Goal: Transaction & Acquisition: Purchase product/service

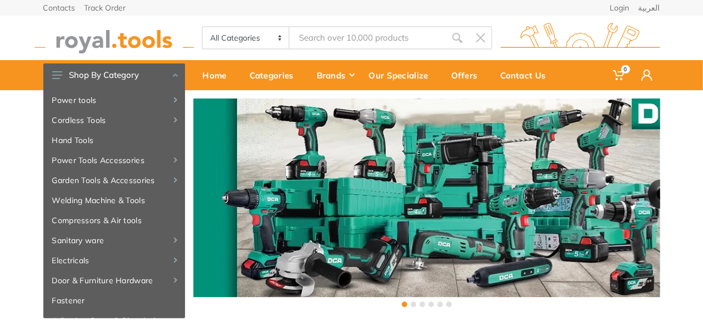
click at [327, 41] on input "Site search" at bounding box center [367, 37] width 156 height 23
type input "jigsaw"
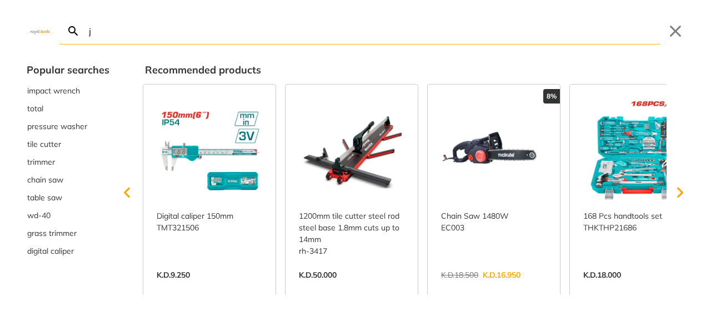
type input "j"
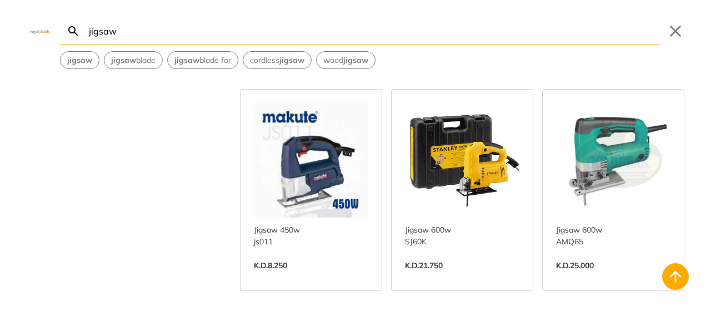
scroll to position [1111, 0]
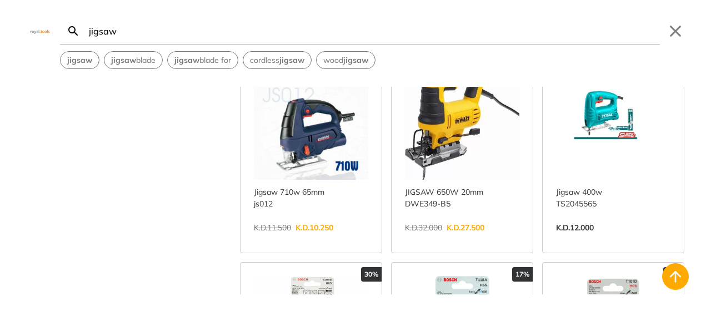
scroll to position [278, 0]
type input "jigsaw"
click at [307, 238] on link "View more →" at bounding box center [311, 238] width 114 height 0
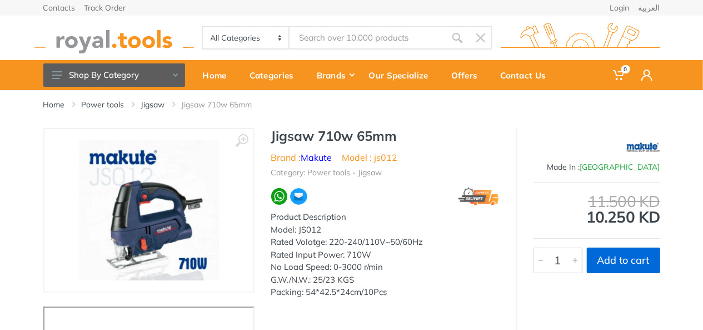
type input "jigsaw"
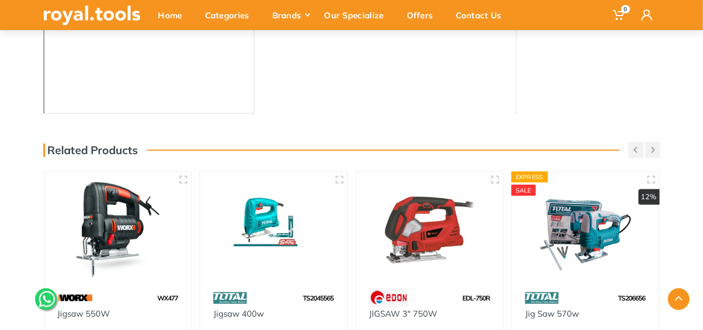
scroll to position [333, 0]
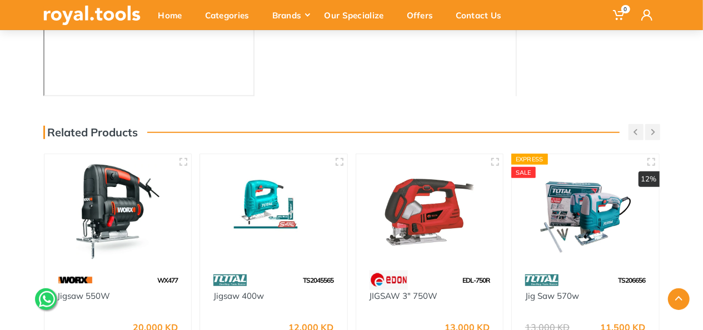
click at [595, 228] on img at bounding box center [585, 211] width 127 height 95
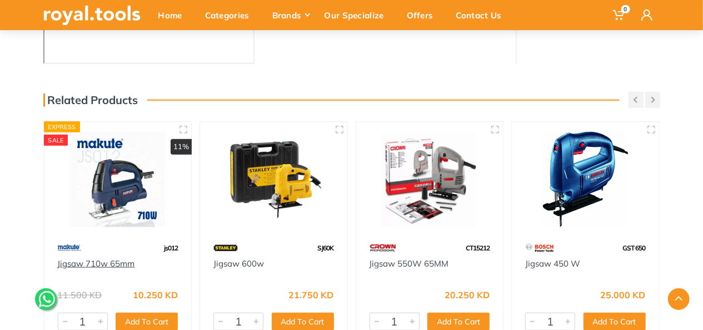
scroll to position [389, 0]
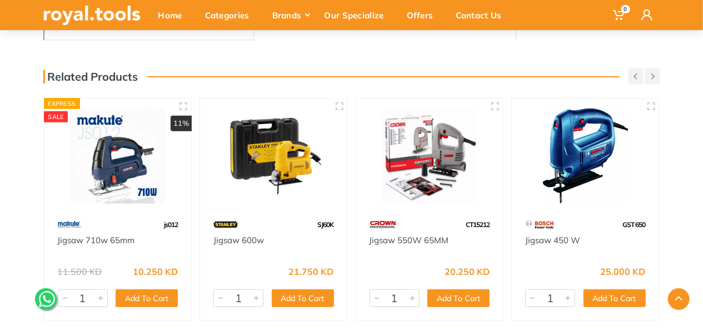
click at [88, 206] on div at bounding box center [117, 156] width 147 height 116
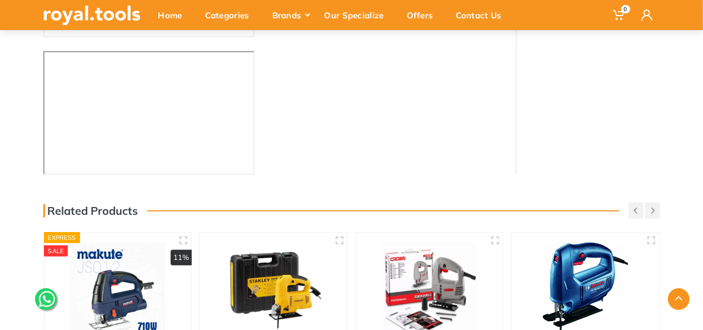
scroll to position [333, 0]
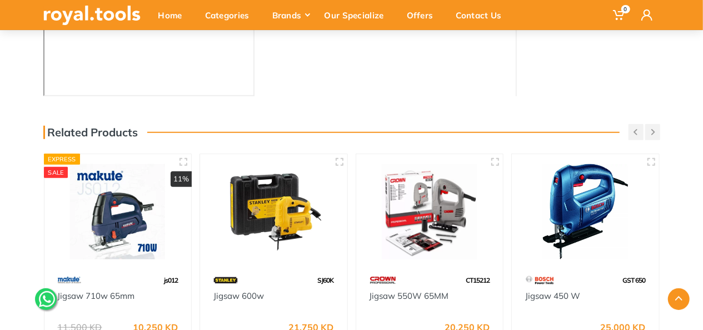
click at [108, 214] on img at bounding box center [117, 211] width 127 height 95
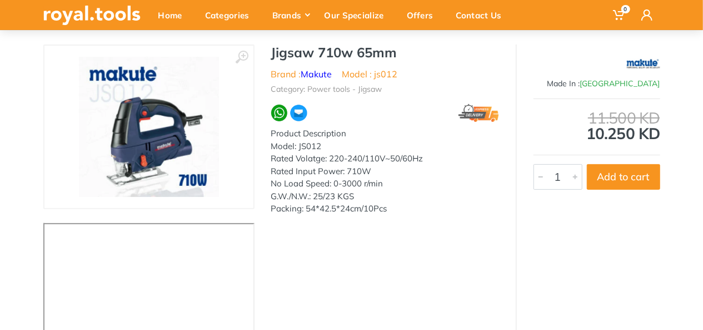
scroll to position [56, 0]
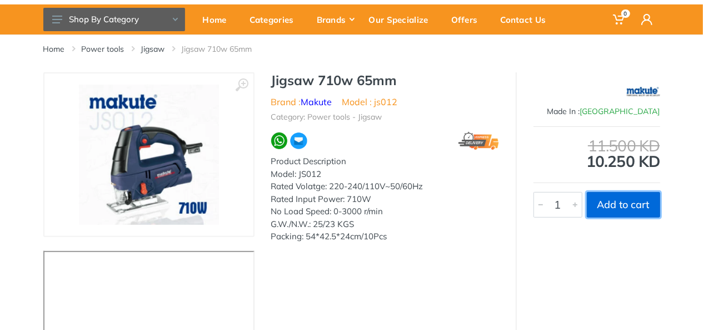
click at [638, 208] on button "Add to cart" at bounding box center [623, 205] width 73 height 26
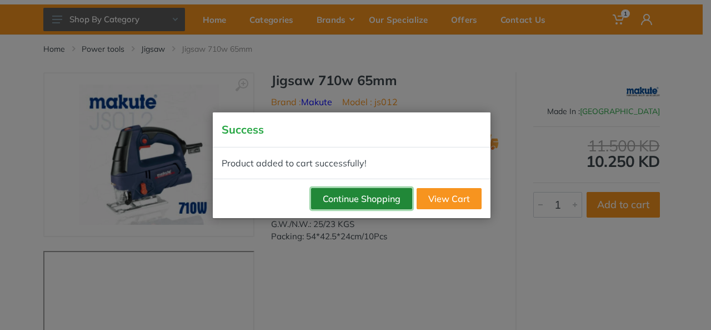
click at [383, 202] on button "Continue Shopping" at bounding box center [361, 198] width 101 height 21
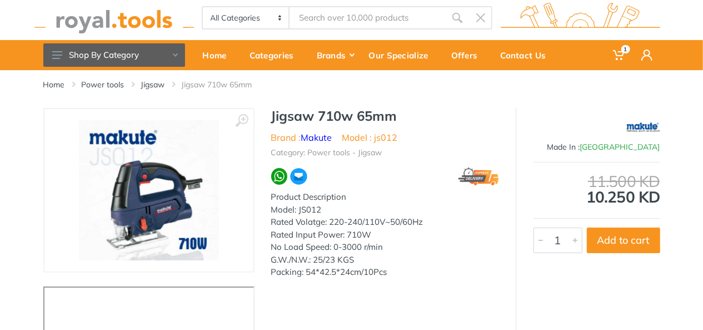
scroll to position [0, 0]
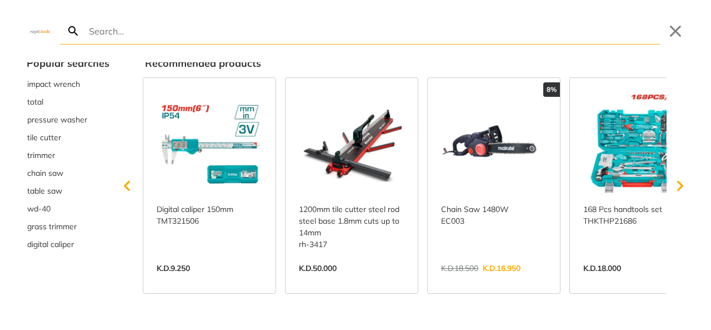
scroll to position [8, 0]
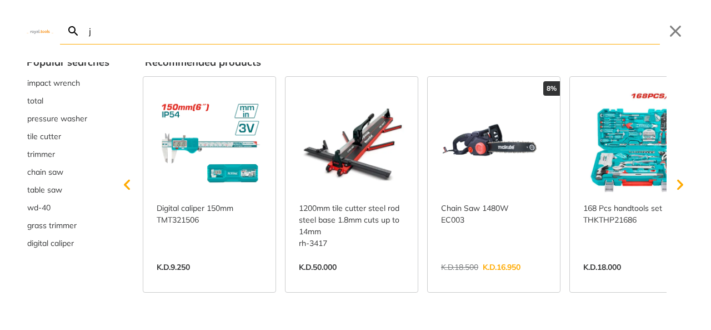
type input "j"
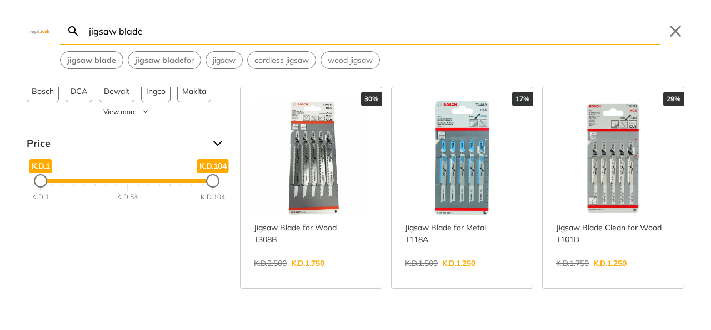
scroll to position [56, 0]
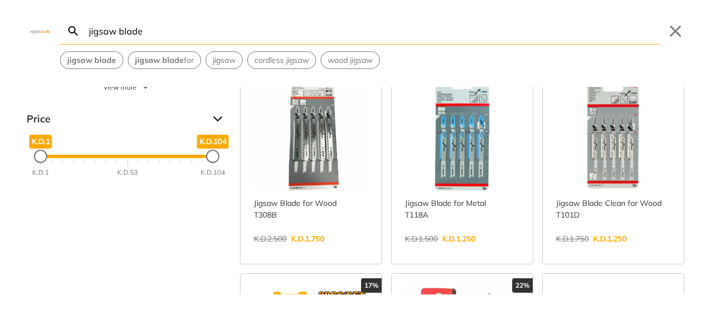
type input "jigsaw blade"
click at [316, 250] on link "View more →" at bounding box center [311, 250] width 114 height 0
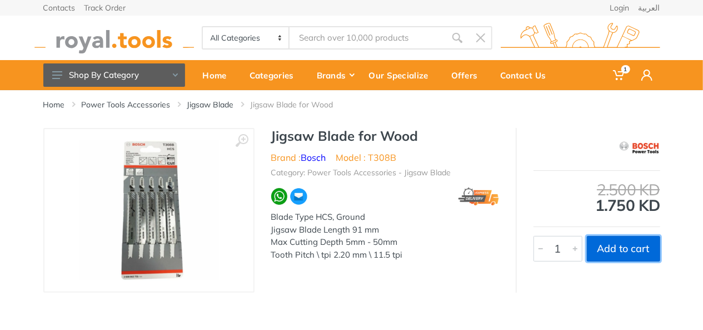
type input "jigsaw blade"
click at [626, 247] on button "Add to cart" at bounding box center [623, 249] width 73 height 26
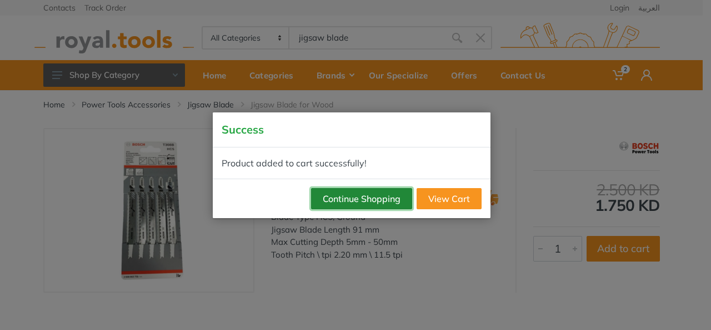
click at [359, 199] on button "Continue Shopping" at bounding box center [361, 198] width 101 height 21
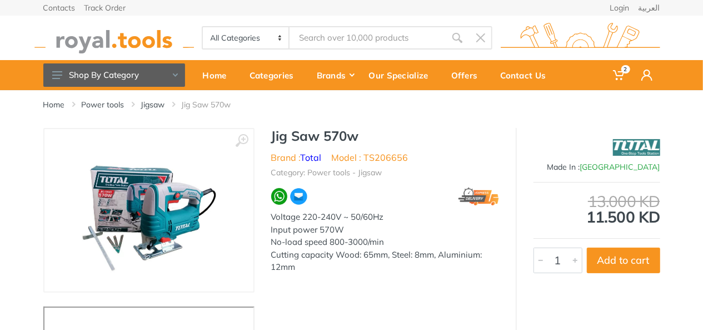
type input "jigsaw blade"
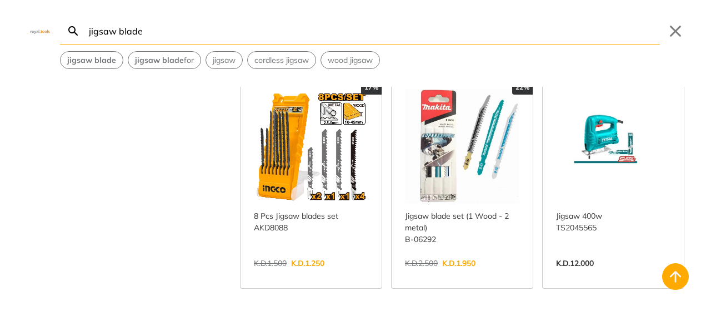
scroll to position [278, 0]
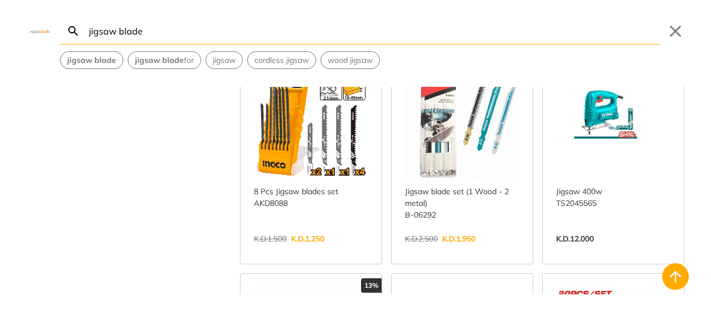
click at [310, 250] on link "View more →" at bounding box center [311, 250] width 114 height 0
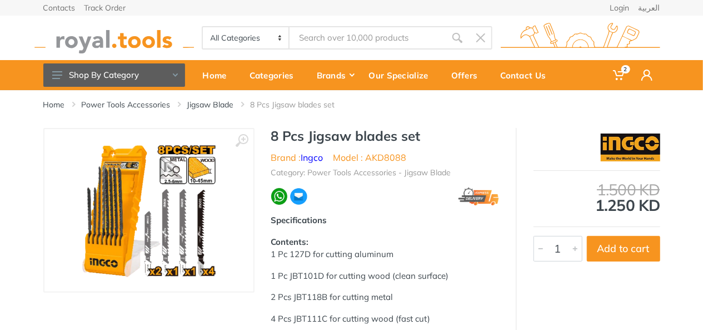
type input "jigsaw blade"
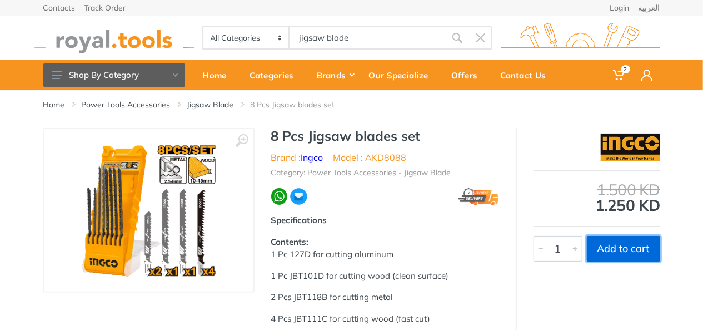
click at [613, 253] on button "Add to cart" at bounding box center [623, 249] width 73 height 26
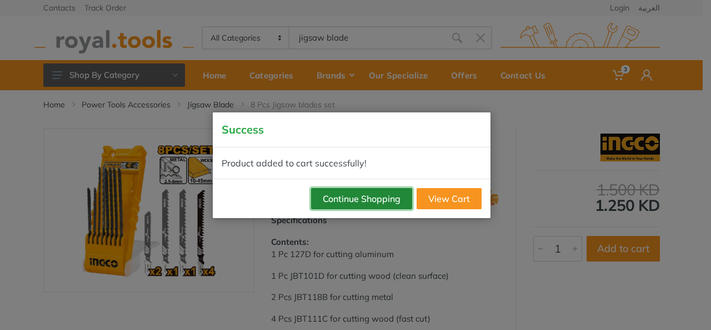
click at [383, 199] on button "Continue Shopping" at bounding box center [361, 198] width 101 height 21
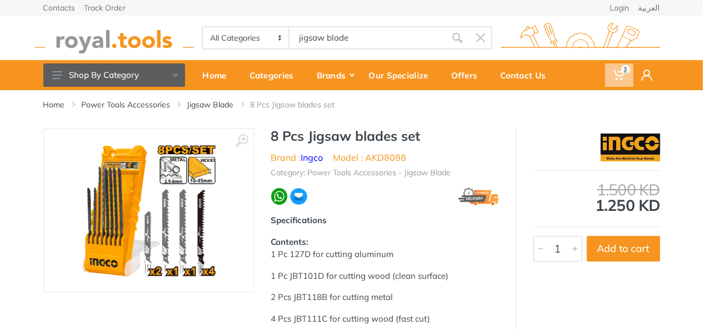
click at [621, 74] on icon at bounding box center [618, 74] width 11 height 11
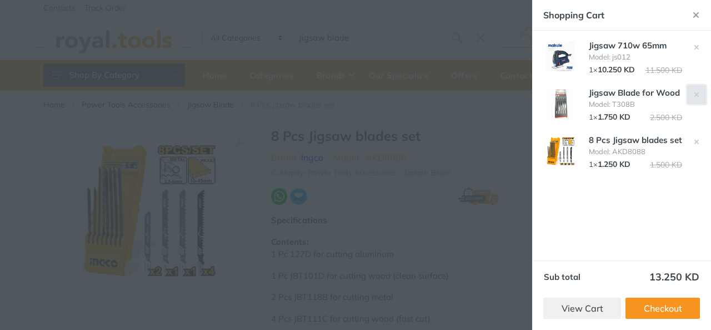
click at [697, 92] on icon "button" at bounding box center [697, 95] width 6 height 6
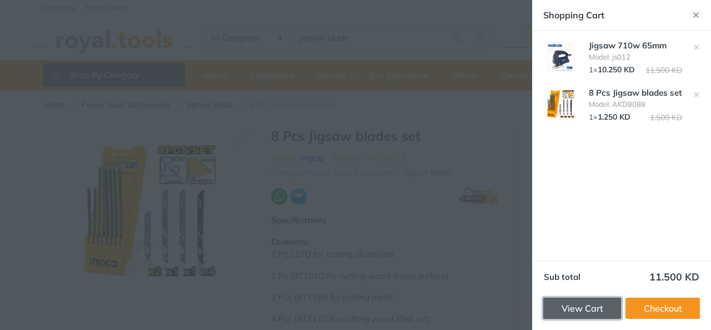
click at [593, 308] on link "View Cart" at bounding box center [582, 307] width 78 height 21
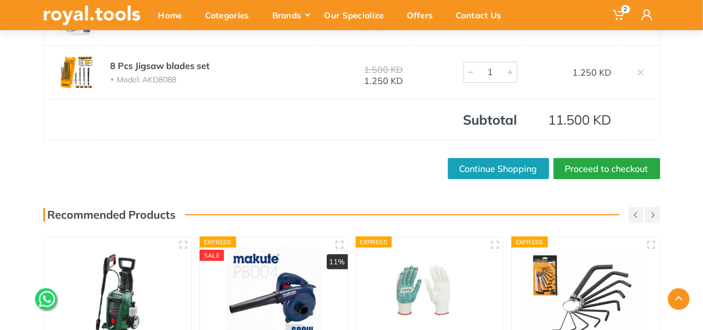
scroll to position [167, 0]
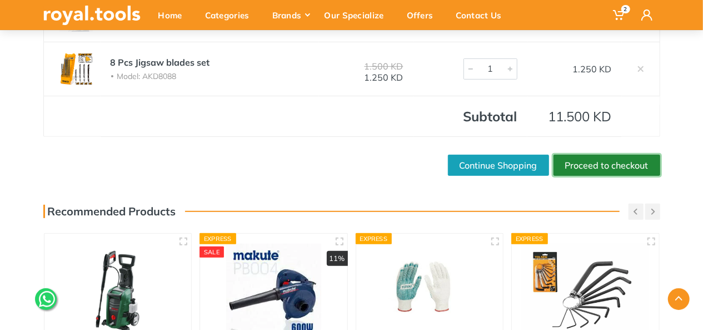
click at [614, 167] on link "Proceed to checkout" at bounding box center [606, 164] width 107 height 21
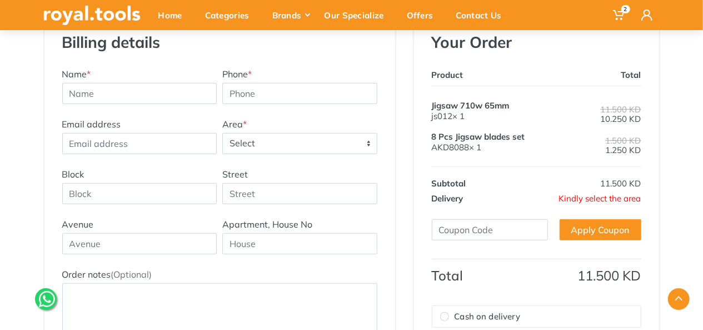
scroll to position [167, 0]
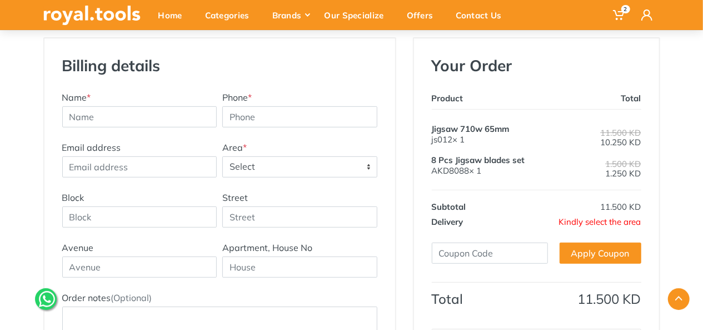
click at [587, 225] on span "Kindly select the area" at bounding box center [600, 221] width 82 height 11
click at [371, 168] on span "Select" at bounding box center [300, 167] width 154 height 20
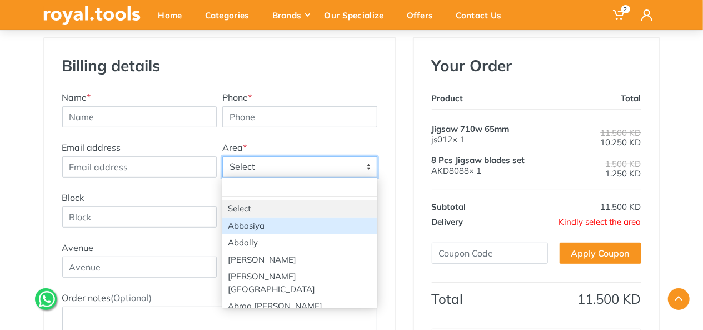
select select "32"
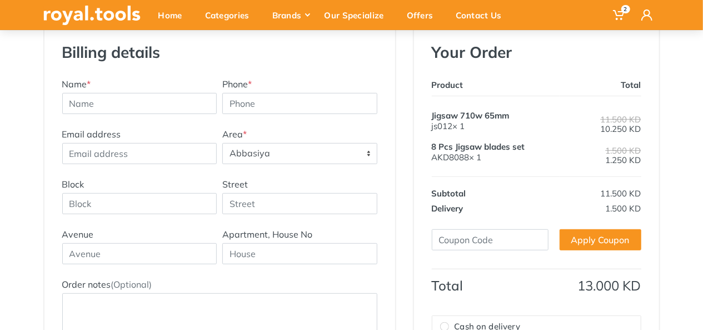
scroll to position [222, 0]
